Goal: Find specific page/section: Find specific page/section

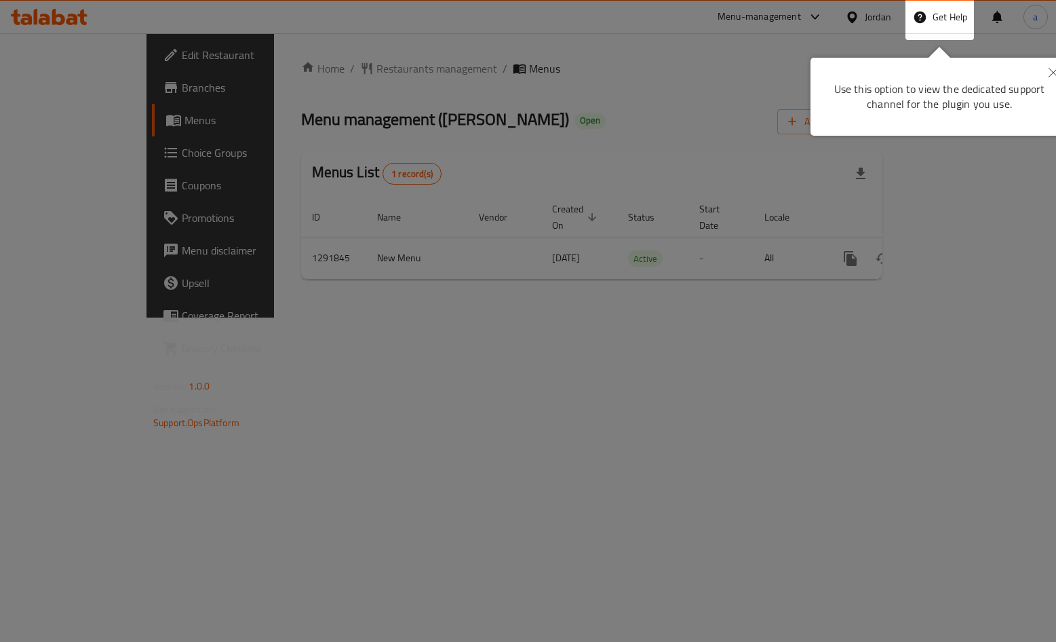
click at [419, 96] on div at bounding box center [528, 326] width 1056 height 652
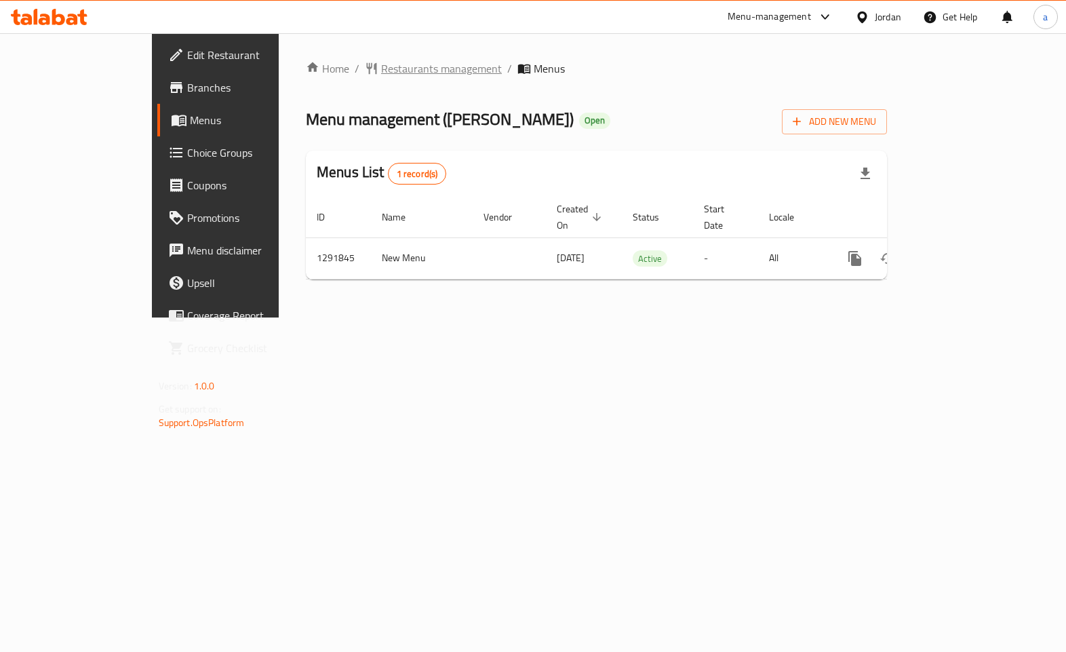
click at [381, 60] on span "Restaurants management" at bounding box center [441, 68] width 121 height 16
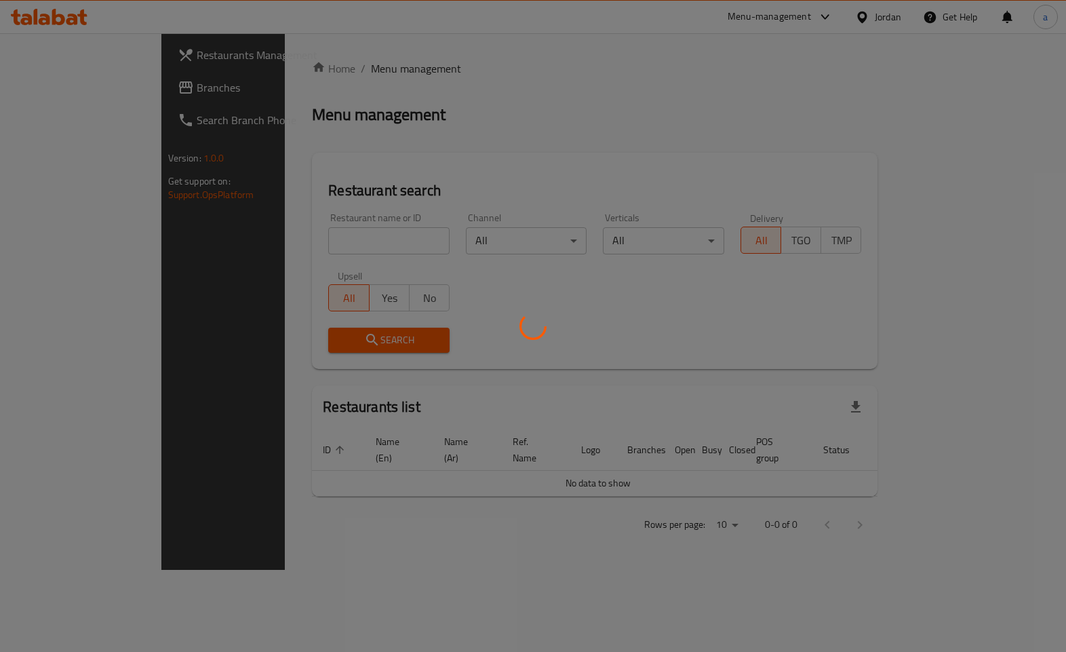
click at [86, 87] on div at bounding box center [533, 326] width 1066 height 652
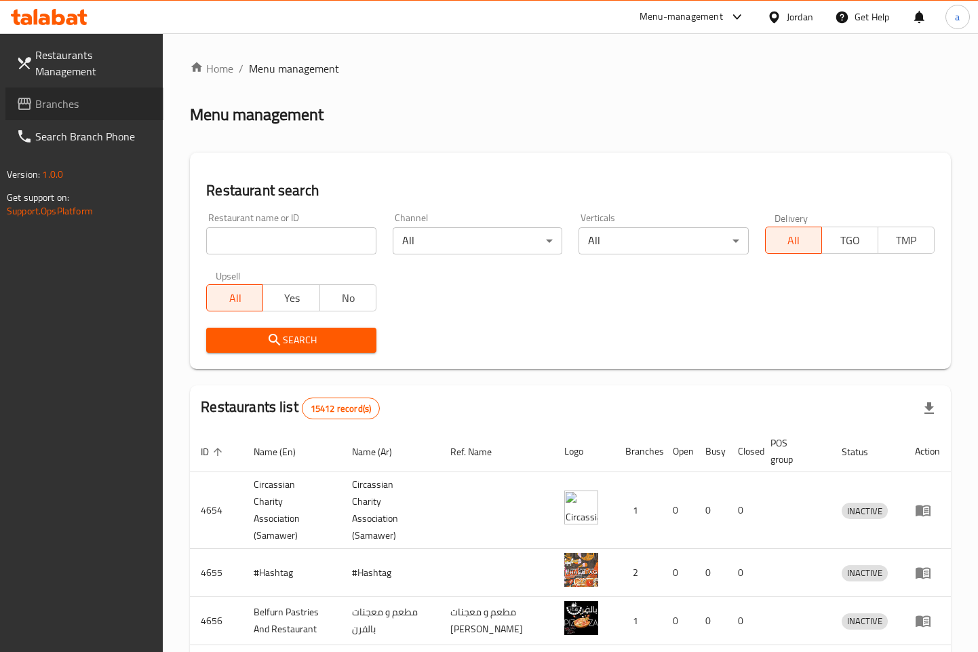
click at [90, 101] on span "Branches" at bounding box center [93, 104] width 117 height 16
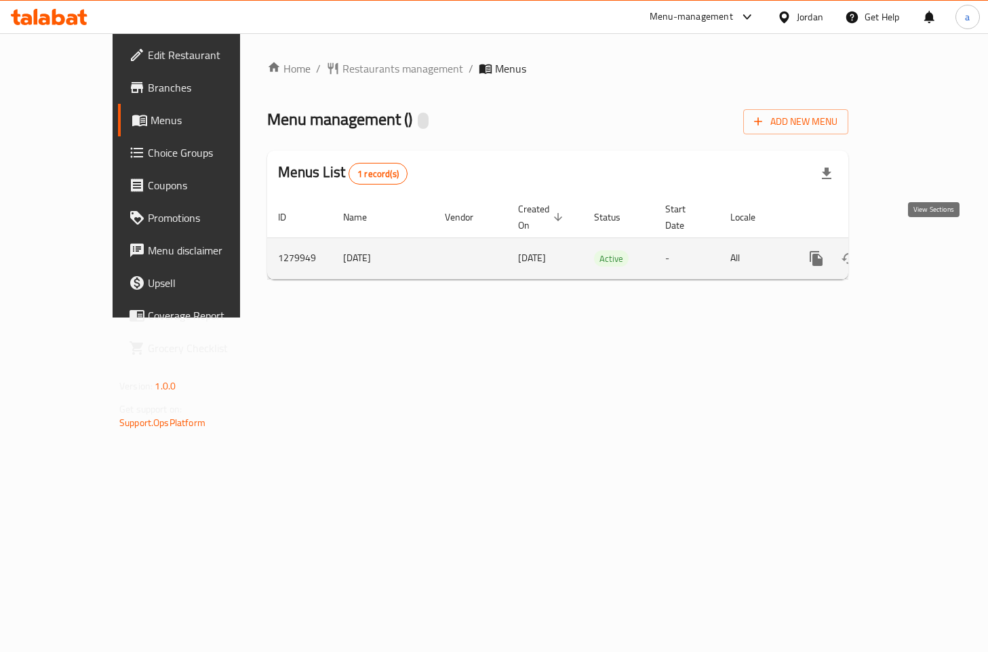
click at [931, 252] on link "enhanced table" at bounding box center [914, 258] width 33 height 33
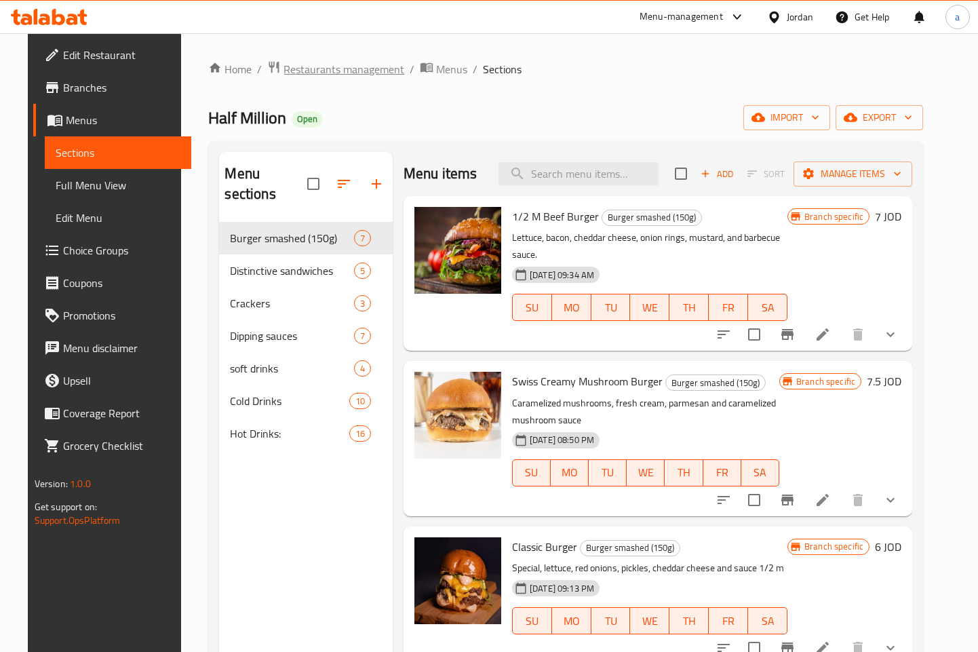
click at [297, 77] on span "Restaurants management" at bounding box center [344, 69] width 121 height 16
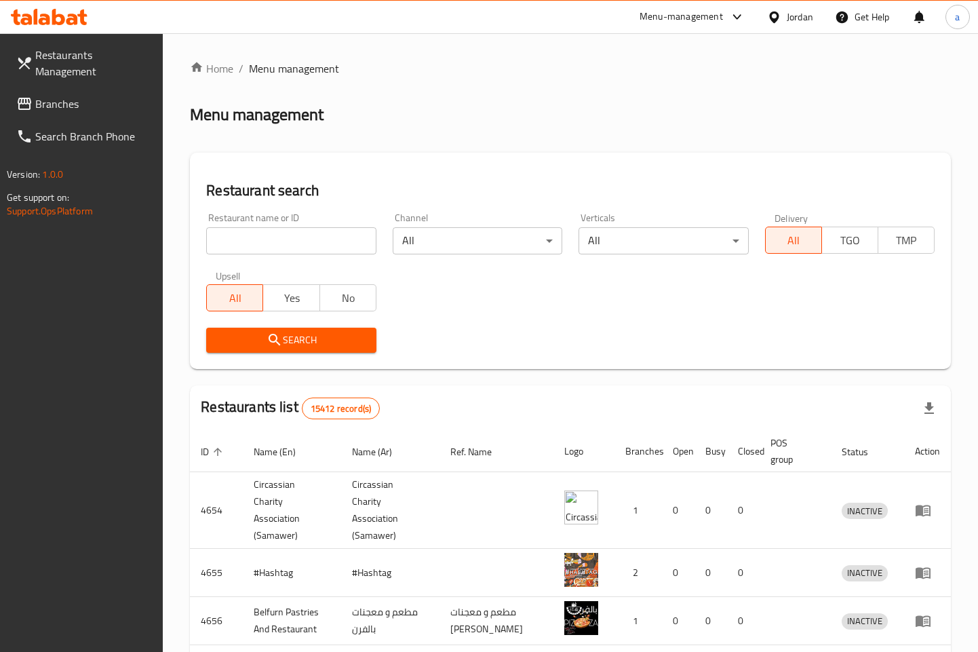
click at [41, 112] on span "Branches" at bounding box center [93, 104] width 117 height 16
